Goal: Task Accomplishment & Management: Complete application form

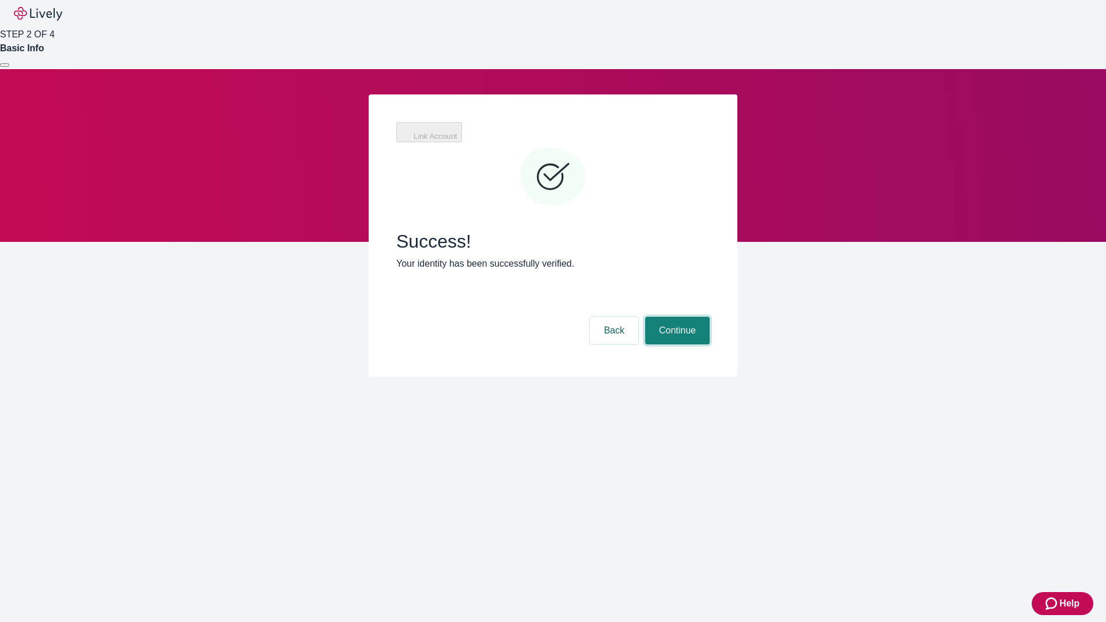
click at [710, 317] on button "Continue" at bounding box center [677, 331] width 65 height 28
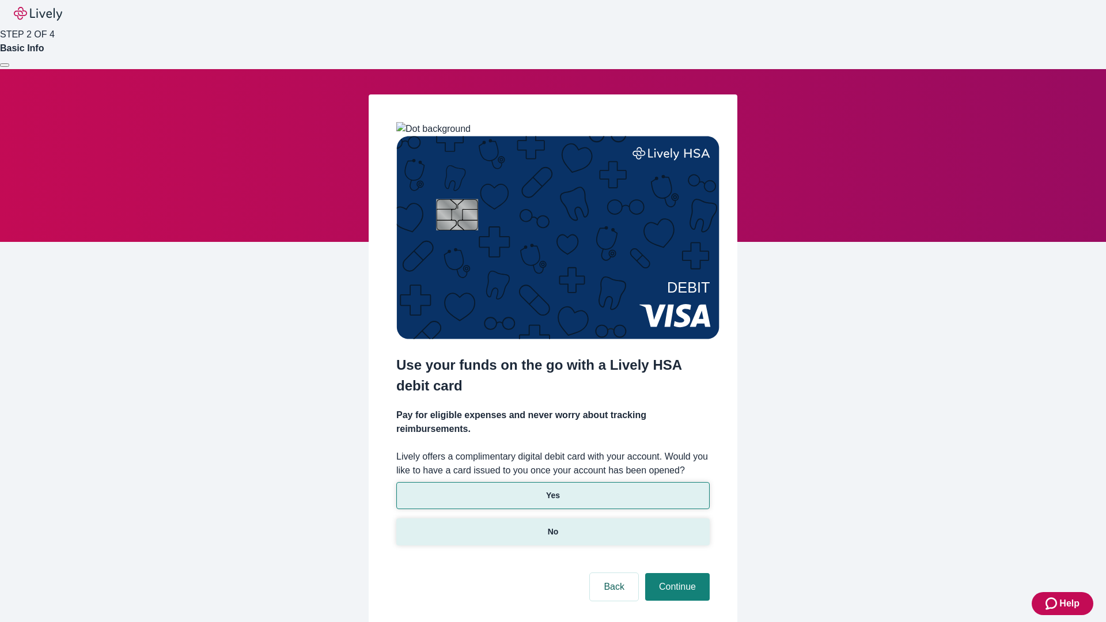
click at [553, 526] on p "No" at bounding box center [553, 532] width 11 height 12
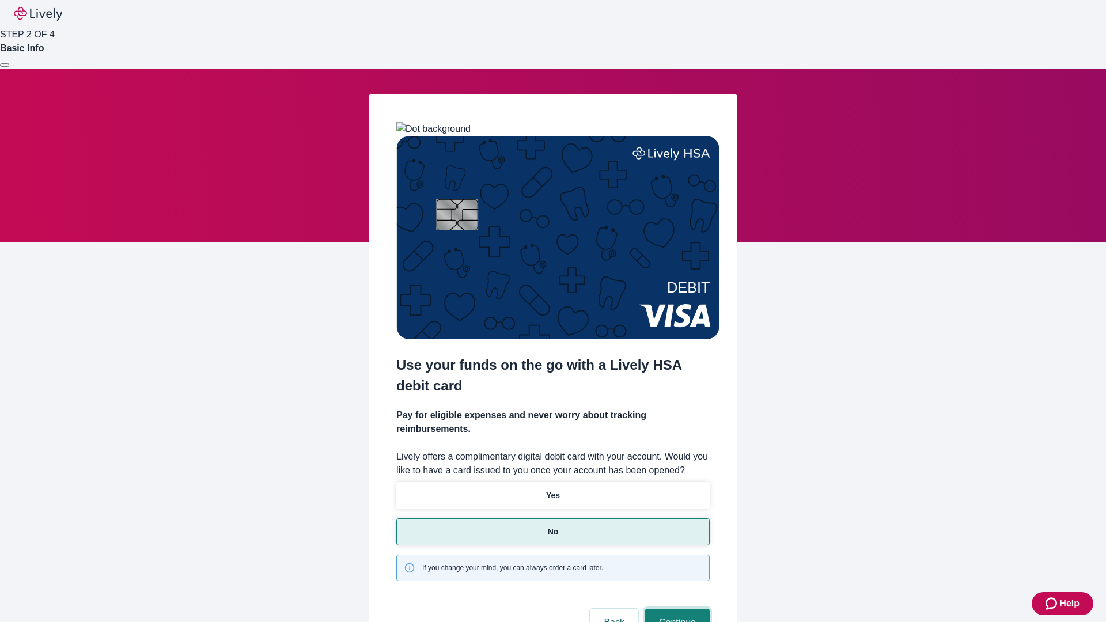
click at [676, 609] on button "Continue" at bounding box center [677, 623] width 65 height 28
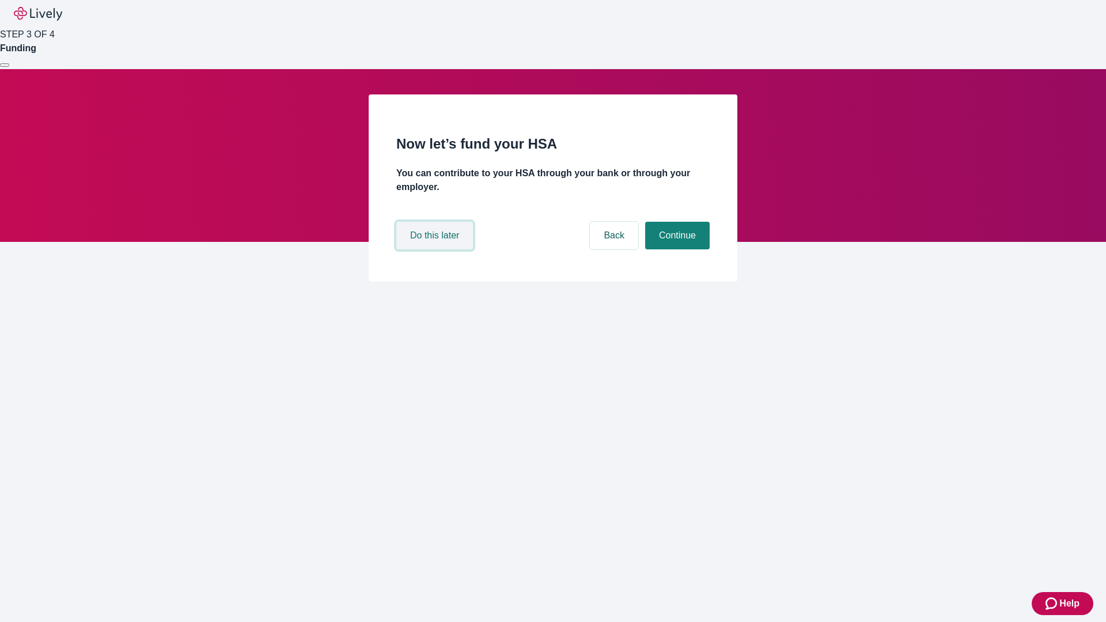
click at [436, 249] on button "Do this later" at bounding box center [434, 236] width 77 height 28
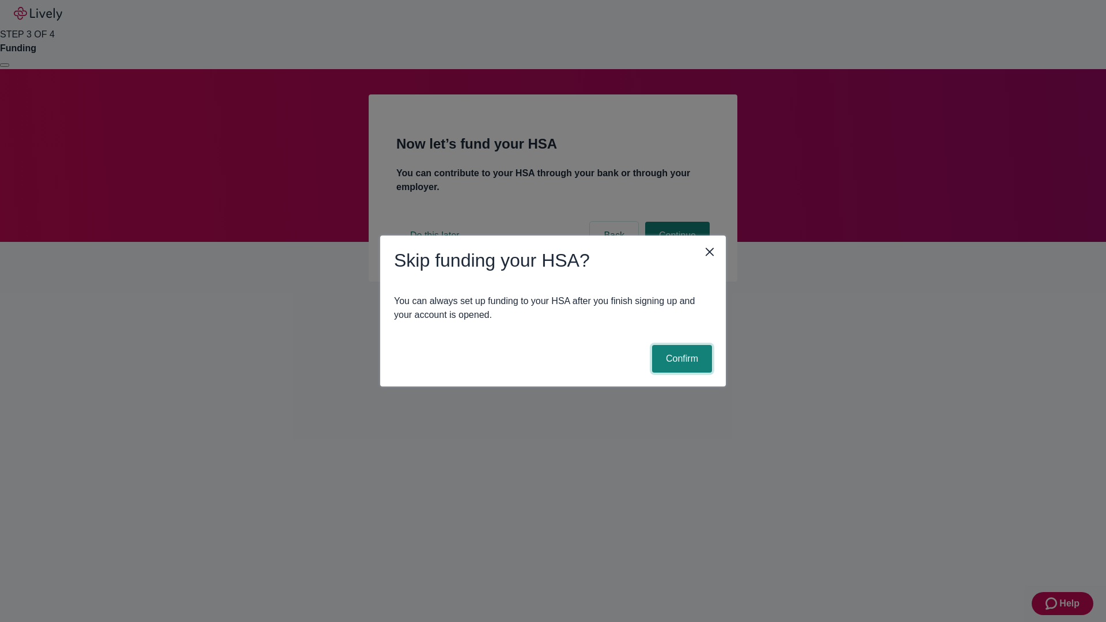
click at [680, 359] on button "Confirm" at bounding box center [682, 359] width 60 height 28
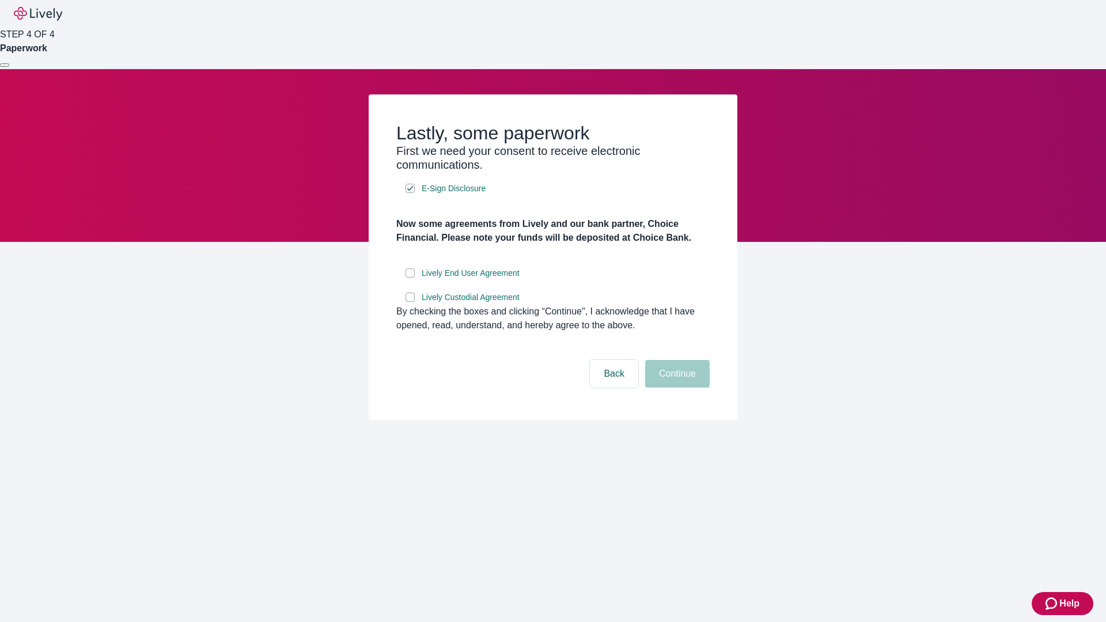
click at [410, 278] on input "Lively End User Agreement" at bounding box center [410, 273] width 9 height 9
checkbox input "true"
click at [410, 302] on input "Lively Custodial Agreement" at bounding box center [410, 297] width 9 height 9
checkbox input "true"
click at [676, 388] on button "Continue" at bounding box center [677, 374] width 65 height 28
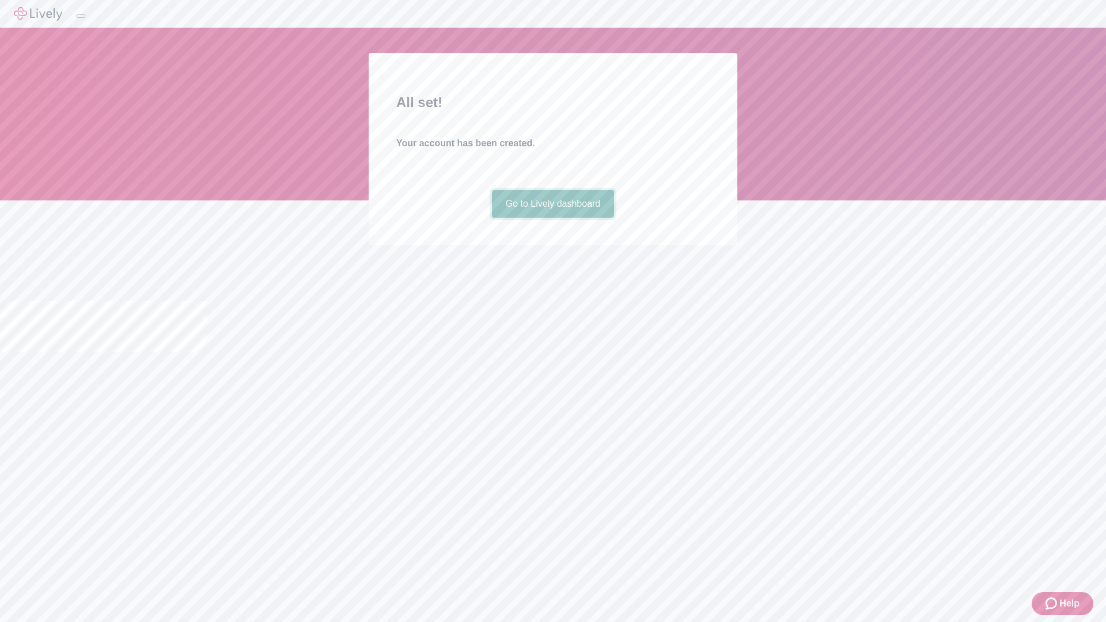
click at [553, 218] on link "Go to Lively dashboard" at bounding box center [553, 204] width 123 height 28
